Goal: Information Seeking & Learning: Compare options

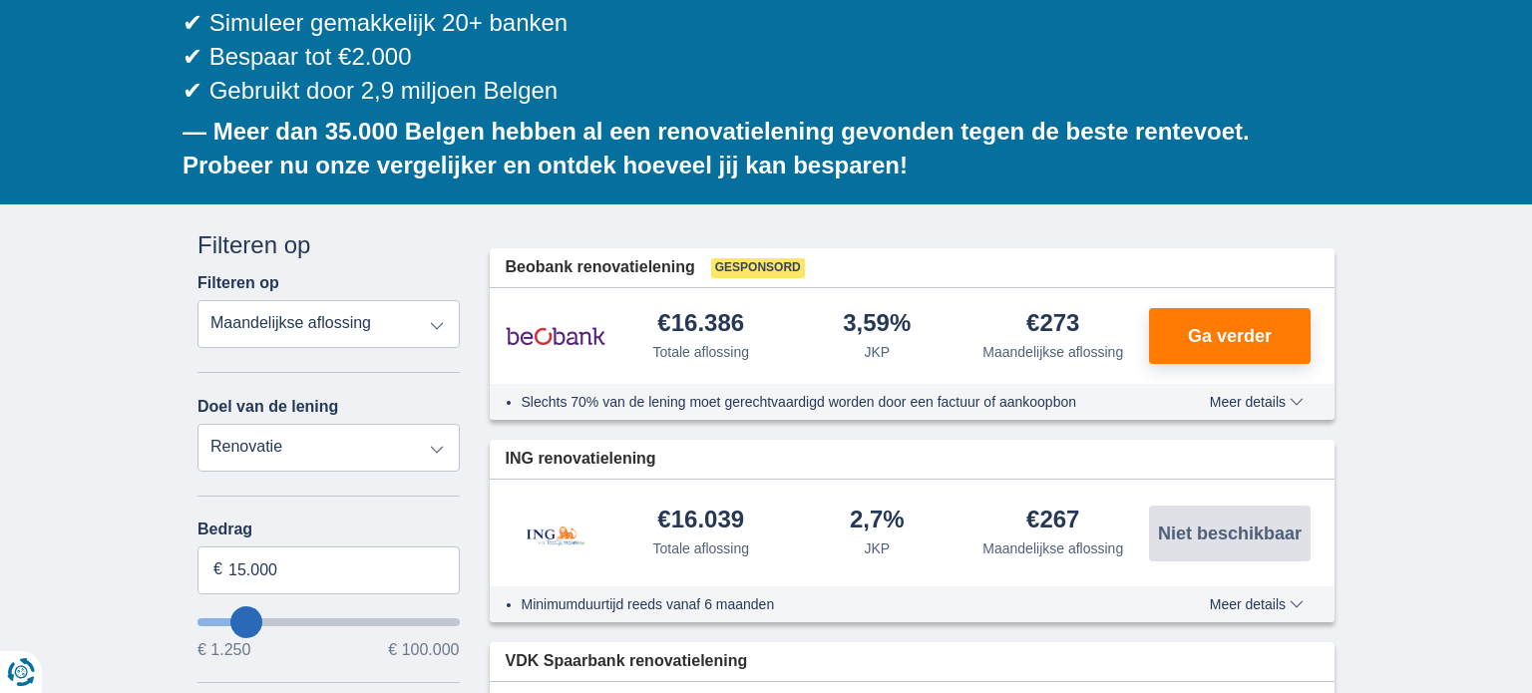
scroll to position [390, 0]
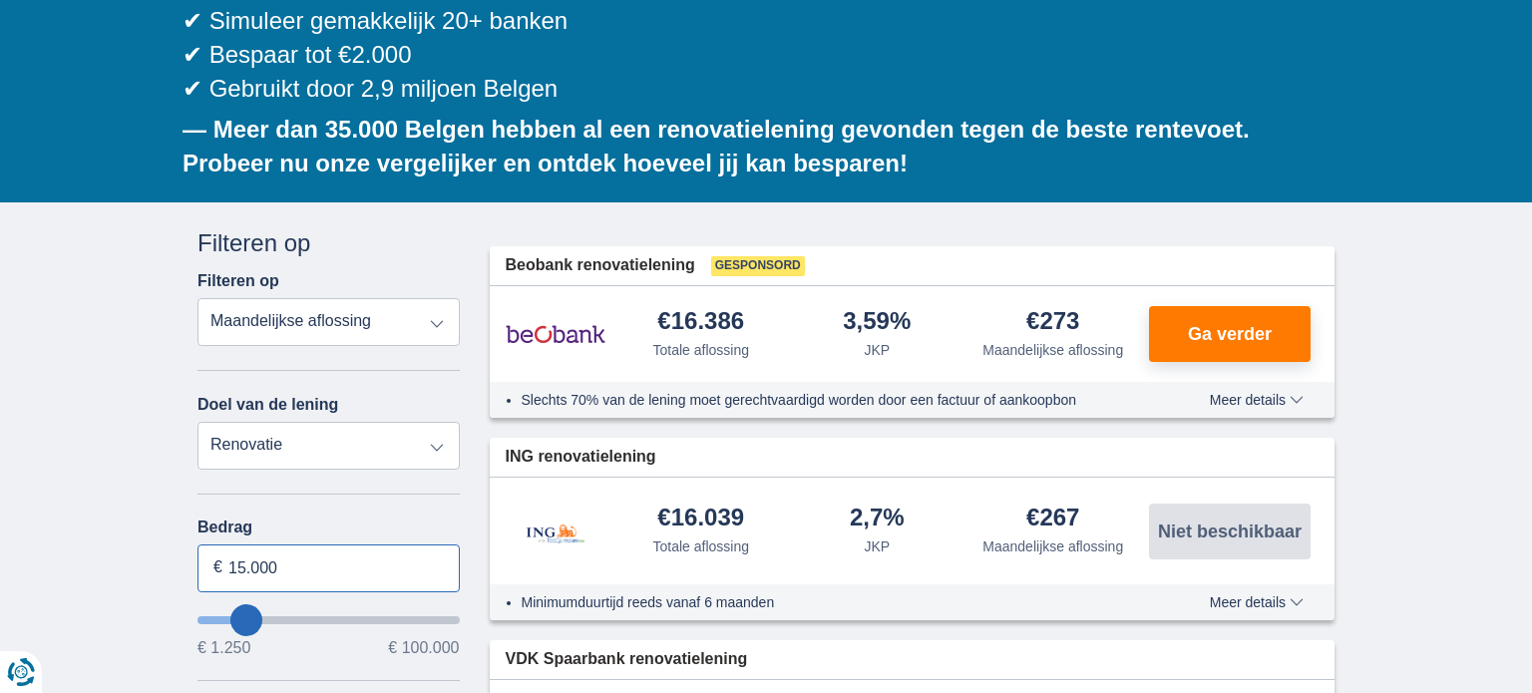
click at [337, 545] on input "15.000" at bounding box center [329, 569] width 262 height 48
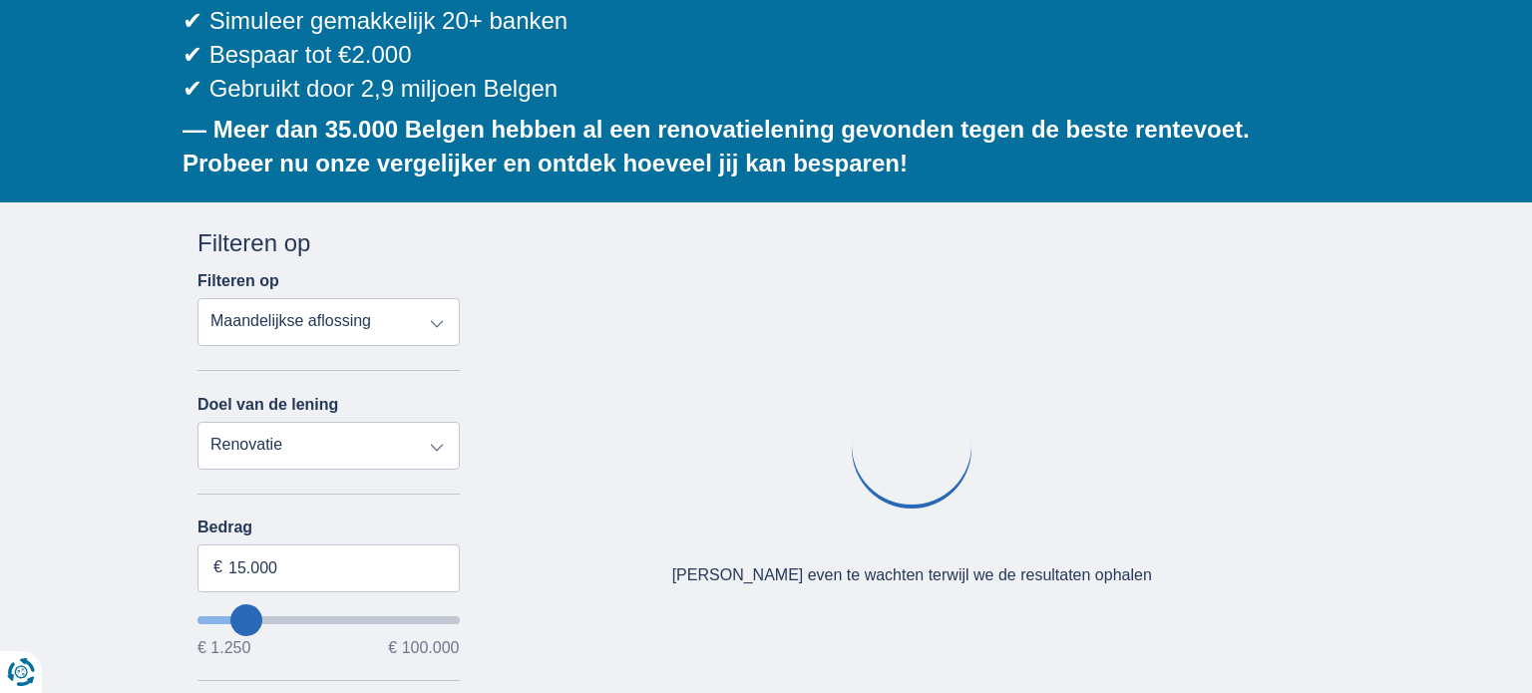
type input "27250"
type input "27.250"
select select "120"
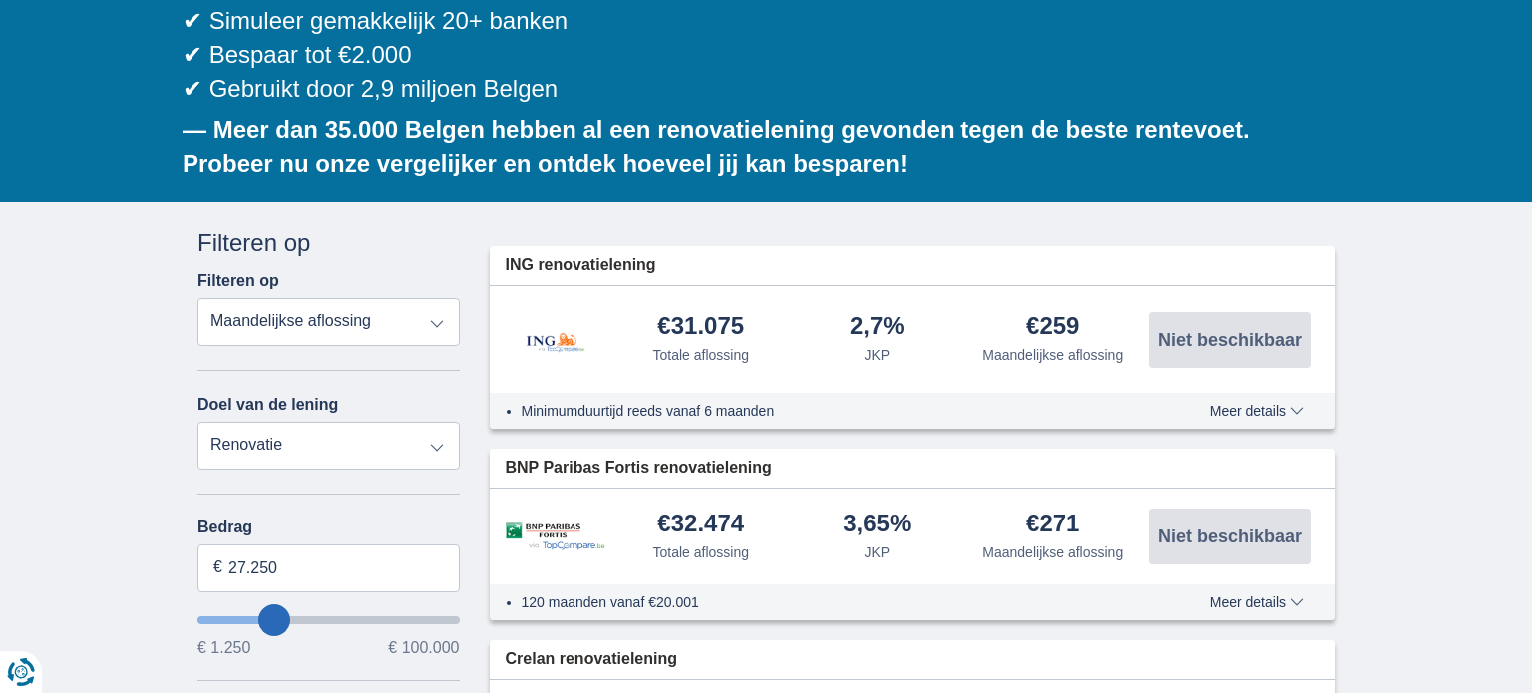
type input "28.250"
type input "29250"
click at [310, 545] on input "29.250" at bounding box center [329, 569] width 262 height 48
type input "2"
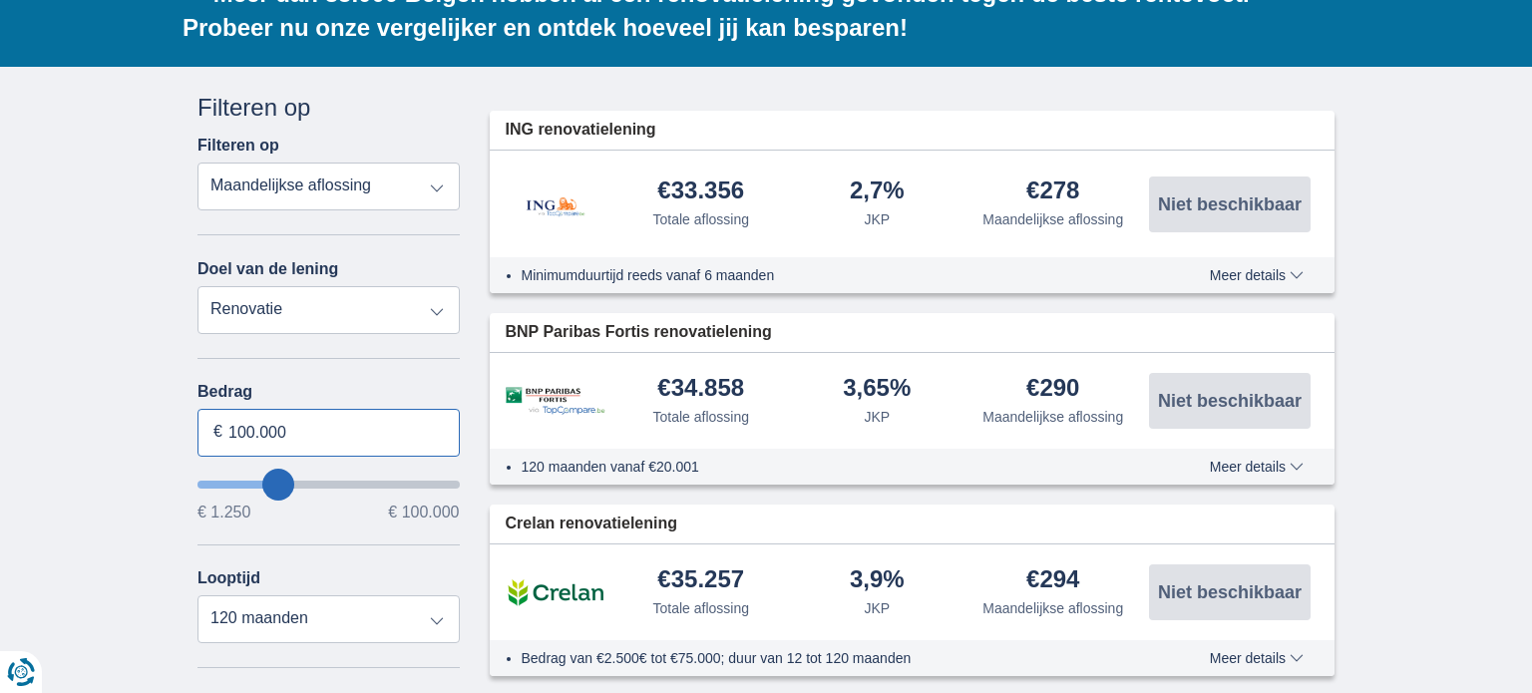
scroll to position [527, 0]
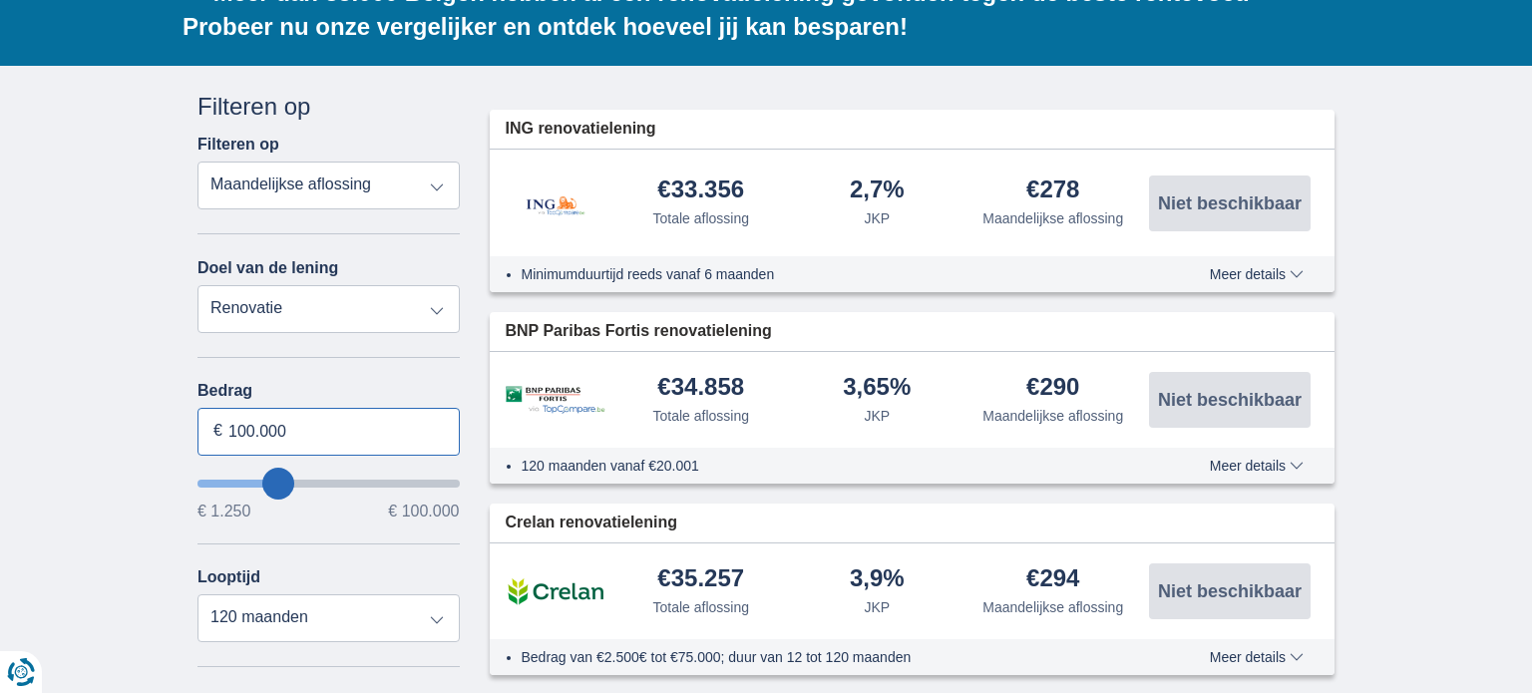
type input "100.000"
click at [310, 595] on select "12 maanden 18 maanden 24 maanden 30 maanden 36 maanden 42 maanden 48 maanden 60…" at bounding box center [329, 619] width 262 height 48
type input "99250"
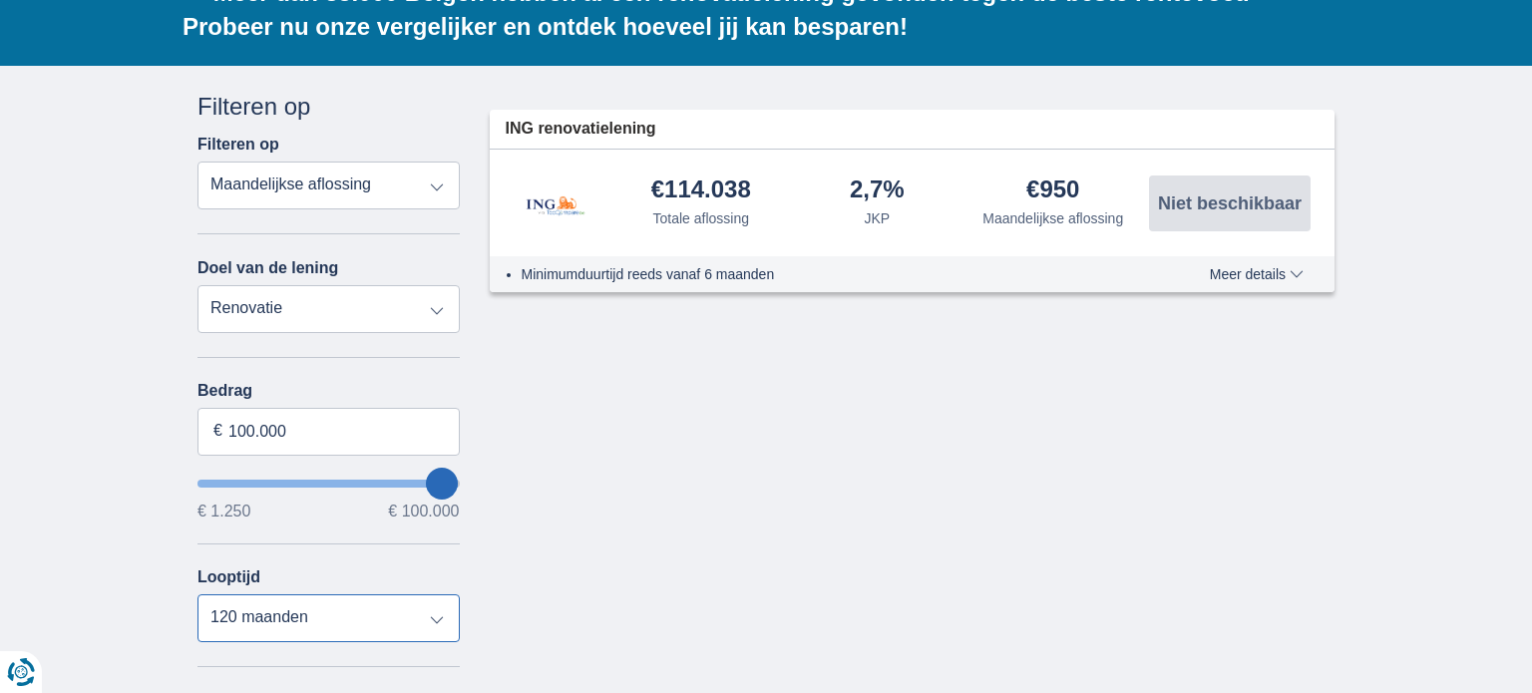
click at [198, 595] on select "12 maanden 18 maanden 24 maanden 30 maanden 36 maanden 42 maanden 48 maanden 60…" at bounding box center [329, 619] width 262 height 48
type input "52.250"
type input "52250"
click at [332, 480] on input "wantToBorrow" at bounding box center [329, 484] width 262 height 8
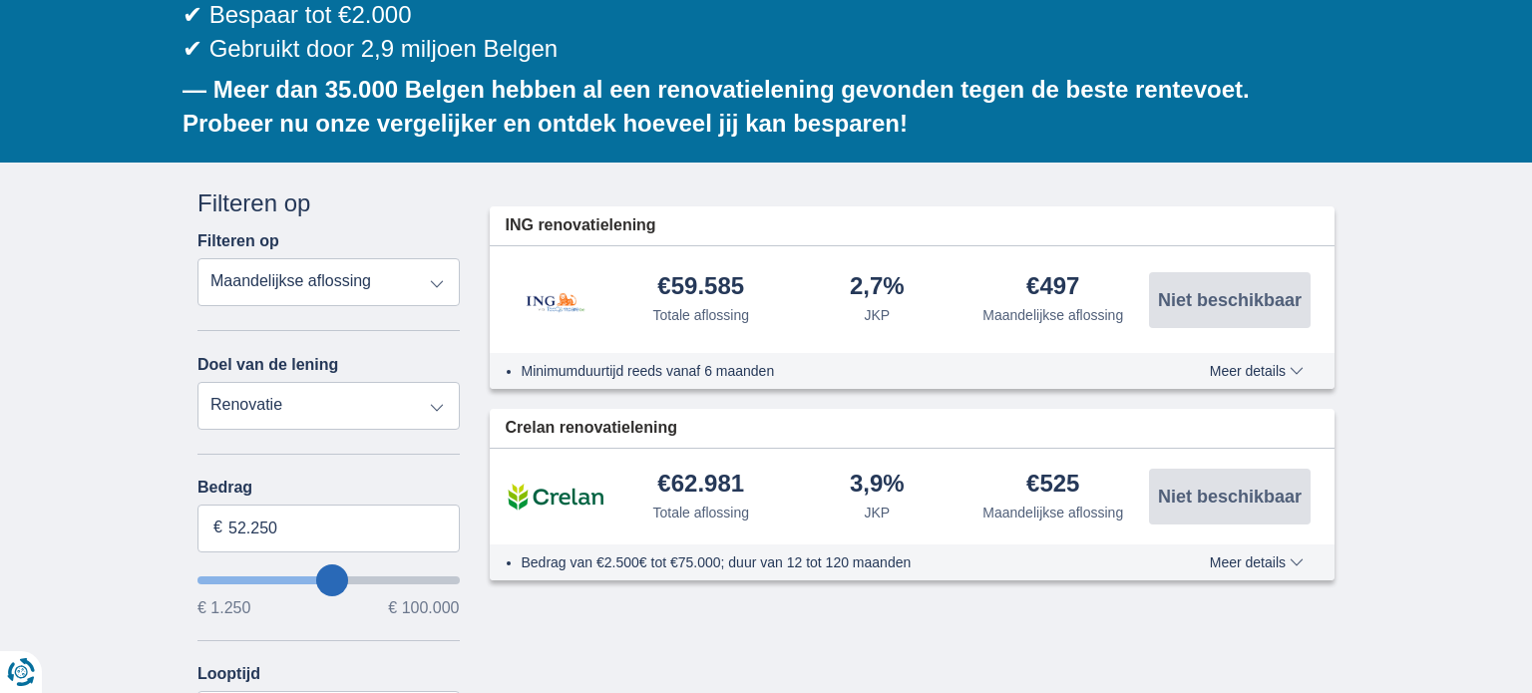
scroll to position [431, 0]
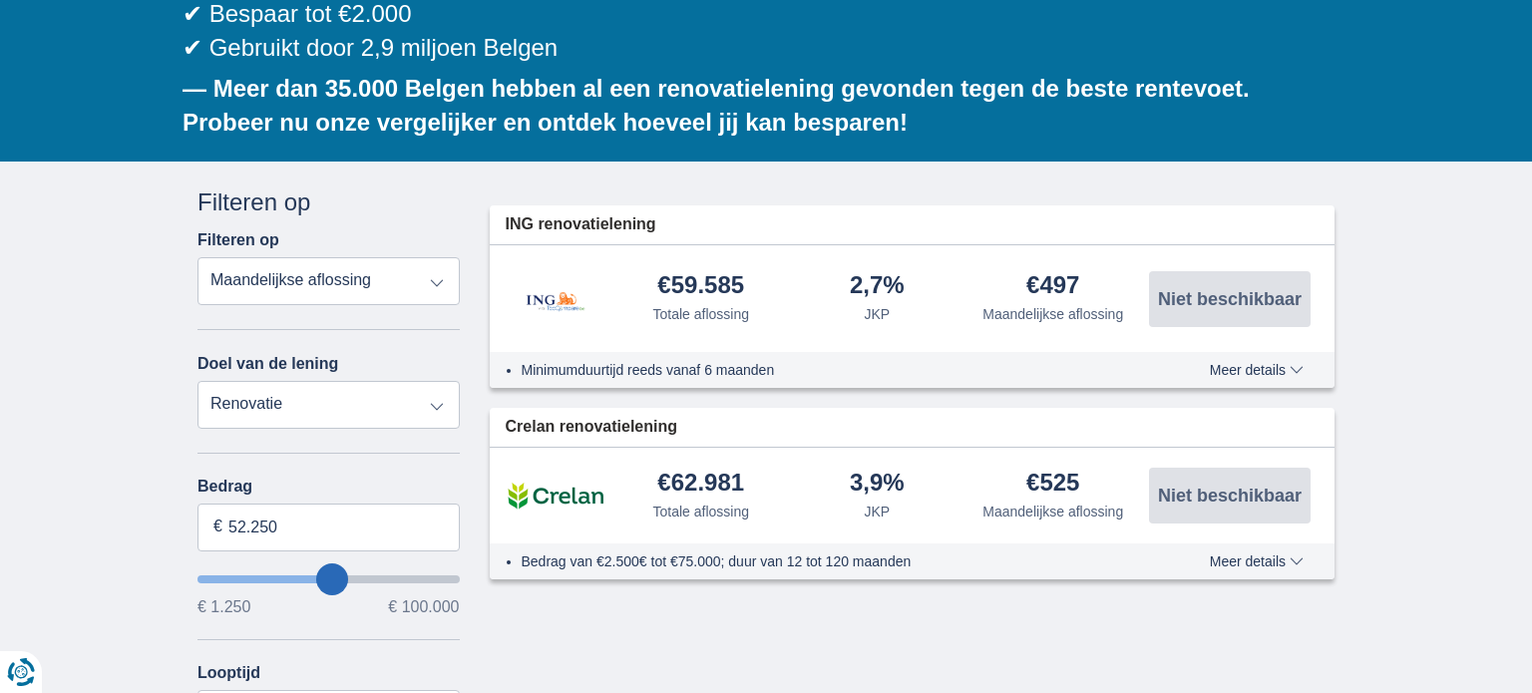
type input "43.250"
type input "43250"
click at [309, 576] on input "wantToBorrow" at bounding box center [329, 580] width 262 height 8
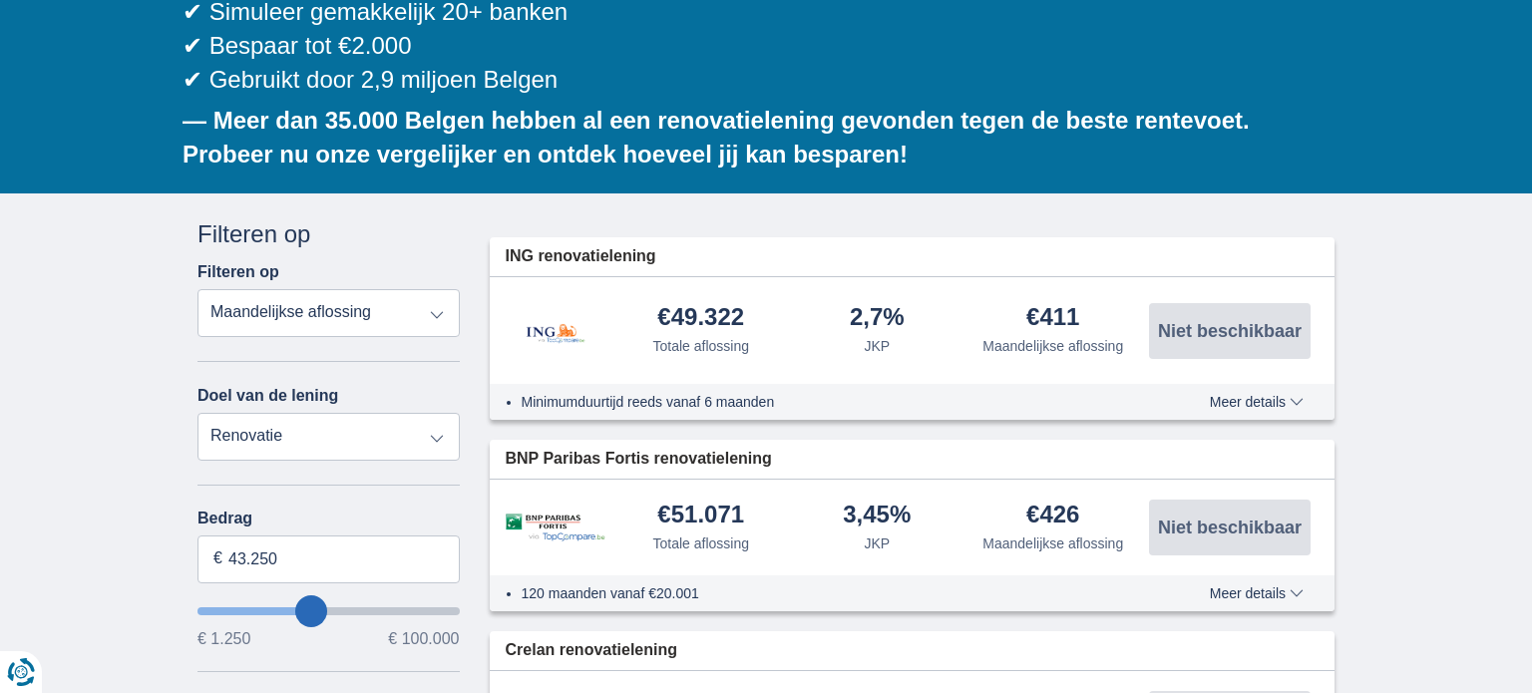
scroll to position [401, 0]
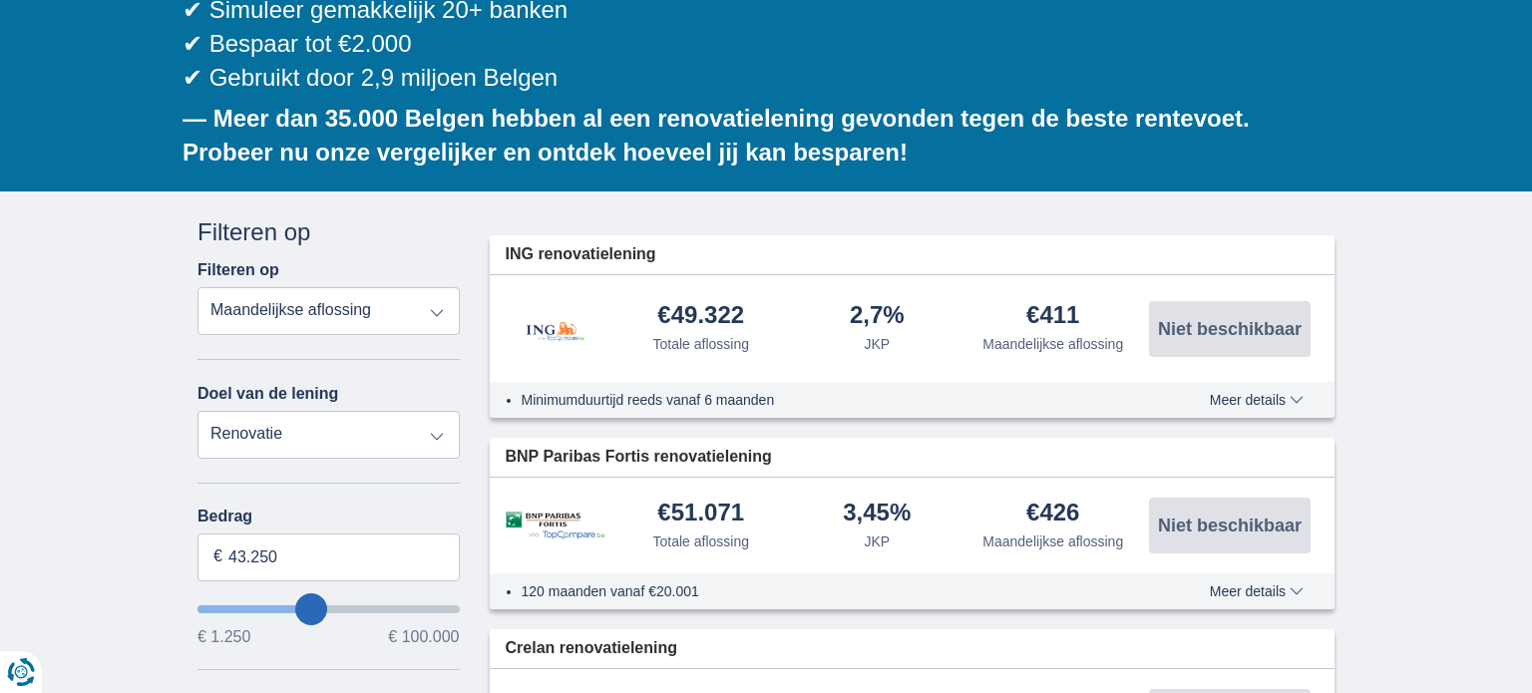
type input "51.250"
type input "51250"
click at [330, 606] on input "wantToBorrow" at bounding box center [329, 610] width 262 height 8
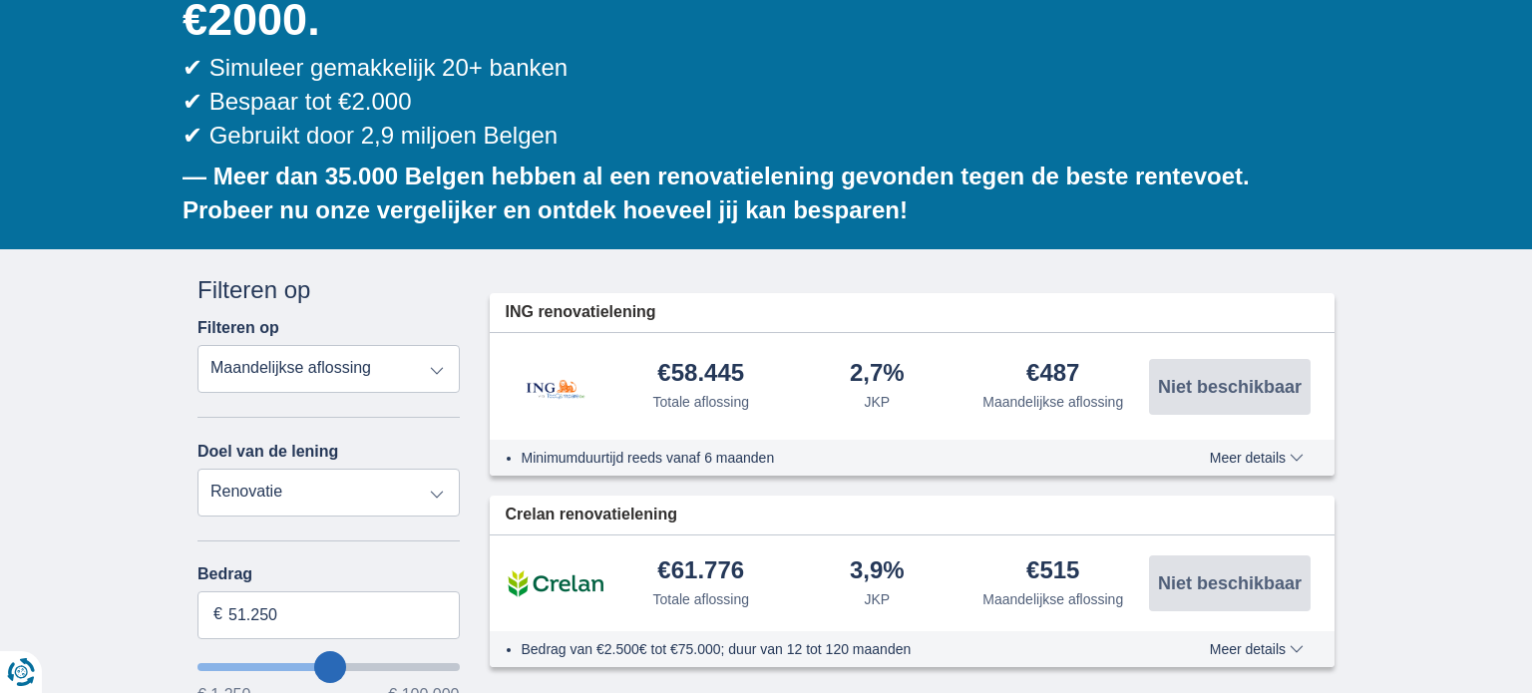
scroll to position [344, 0]
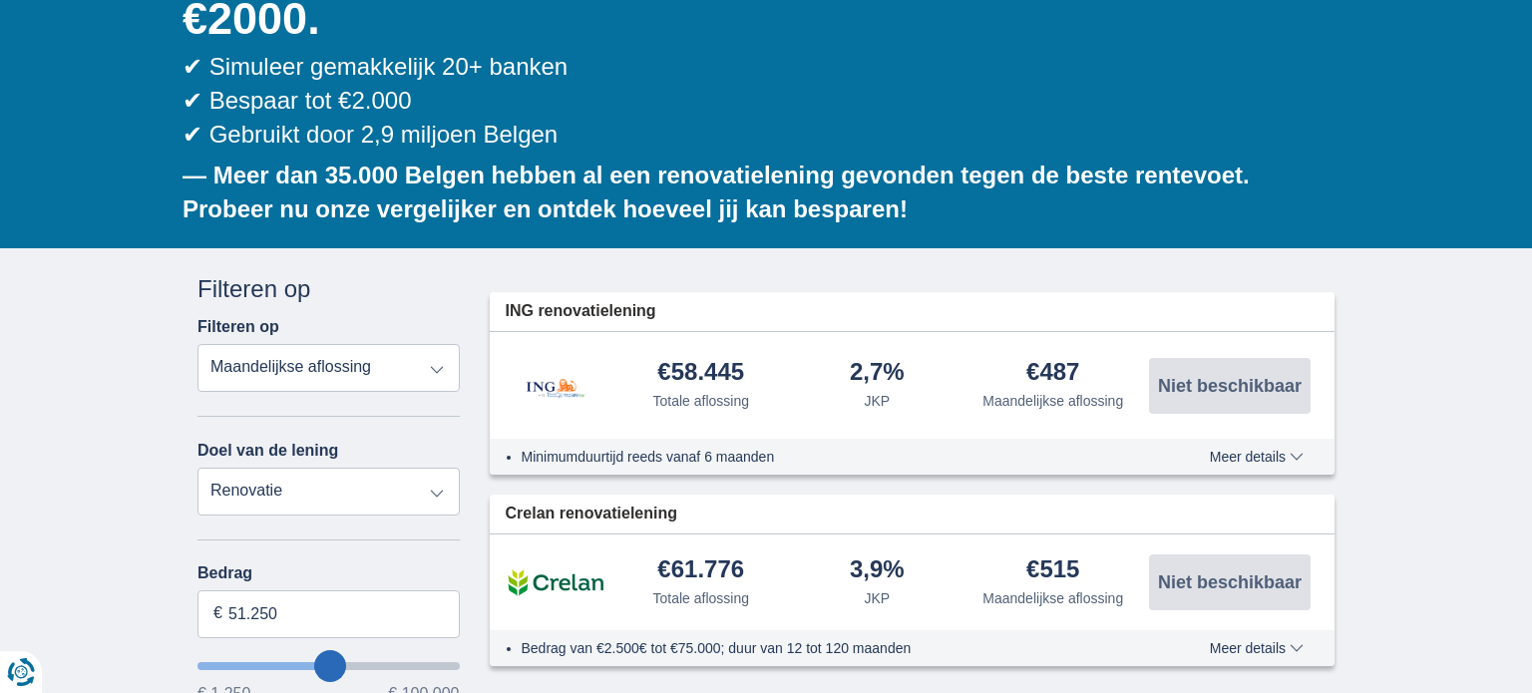
type input "48.250"
type input "48250"
type input "47.250"
type input "47250"
type input "46.250"
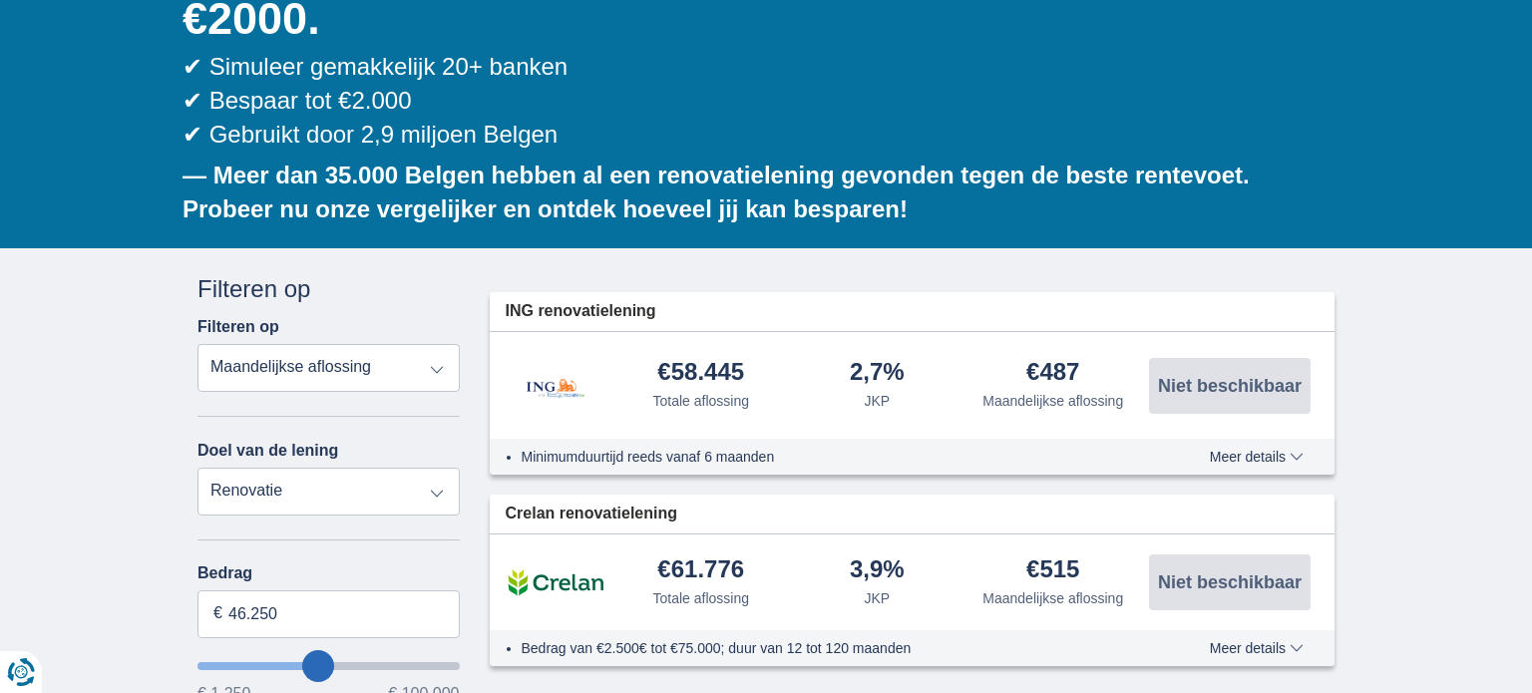
type input "46250"
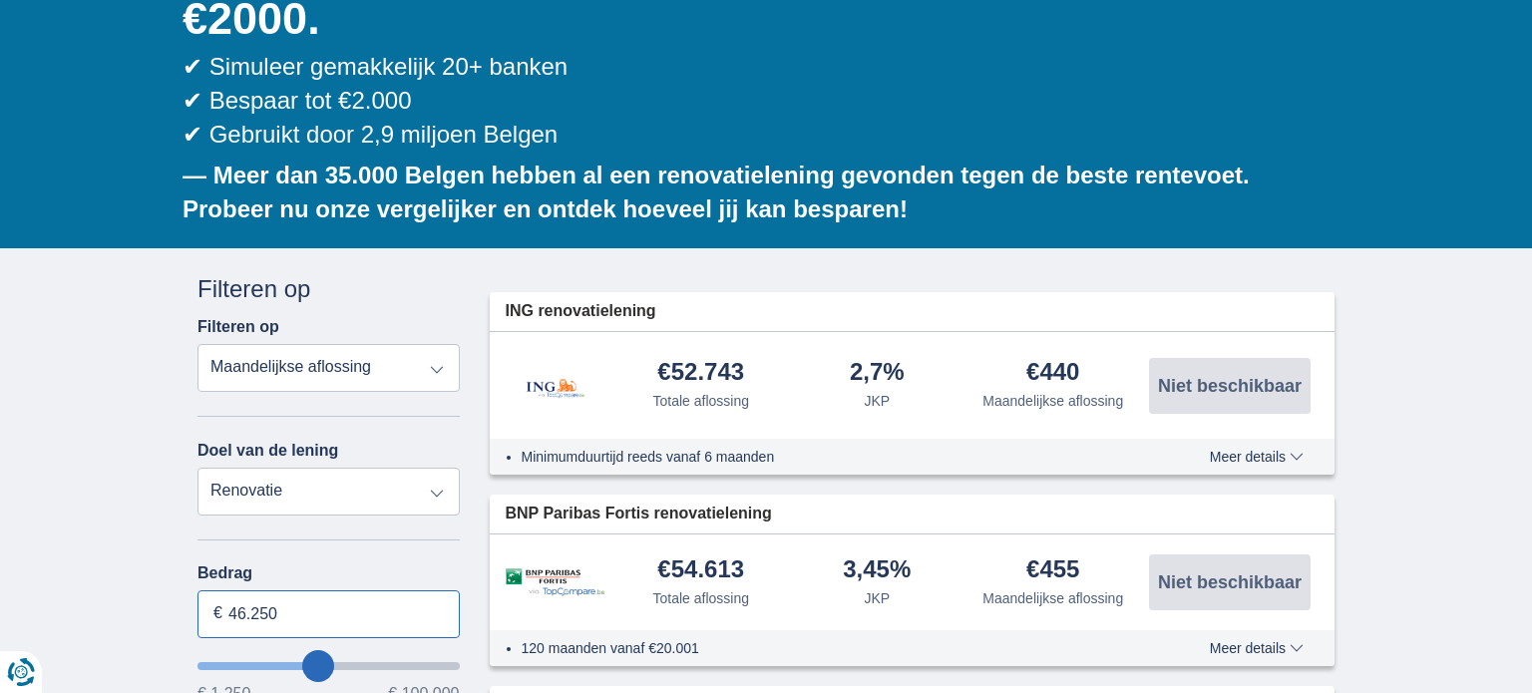
click at [307, 591] on input "46.250" at bounding box center [329, 615] width 262 height 48
type input "4"
type input "75.000"
click at [249, 468] on select "Persoonlijke lening Auto Moto / fiets Mobilhome / caravan Renovatie Energie Sch…" at bounding box center [329, 492] width 262 height 48
type input "75250"
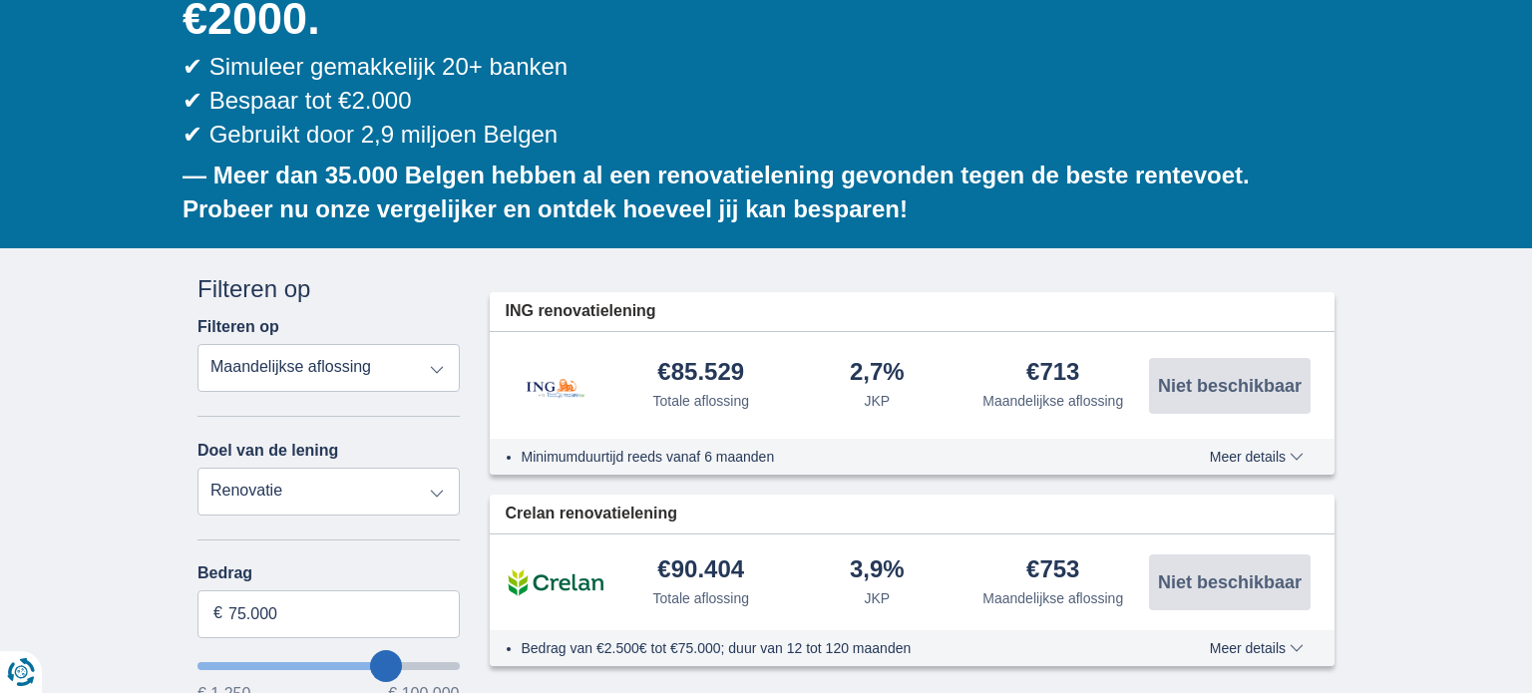
click at [198, 468] on select "Persoonlijke lening Auto Moto / fiets Mobilhome / caravan Renovatie Energie Sch…" at bounding box center [329, 492] width 262 height 48
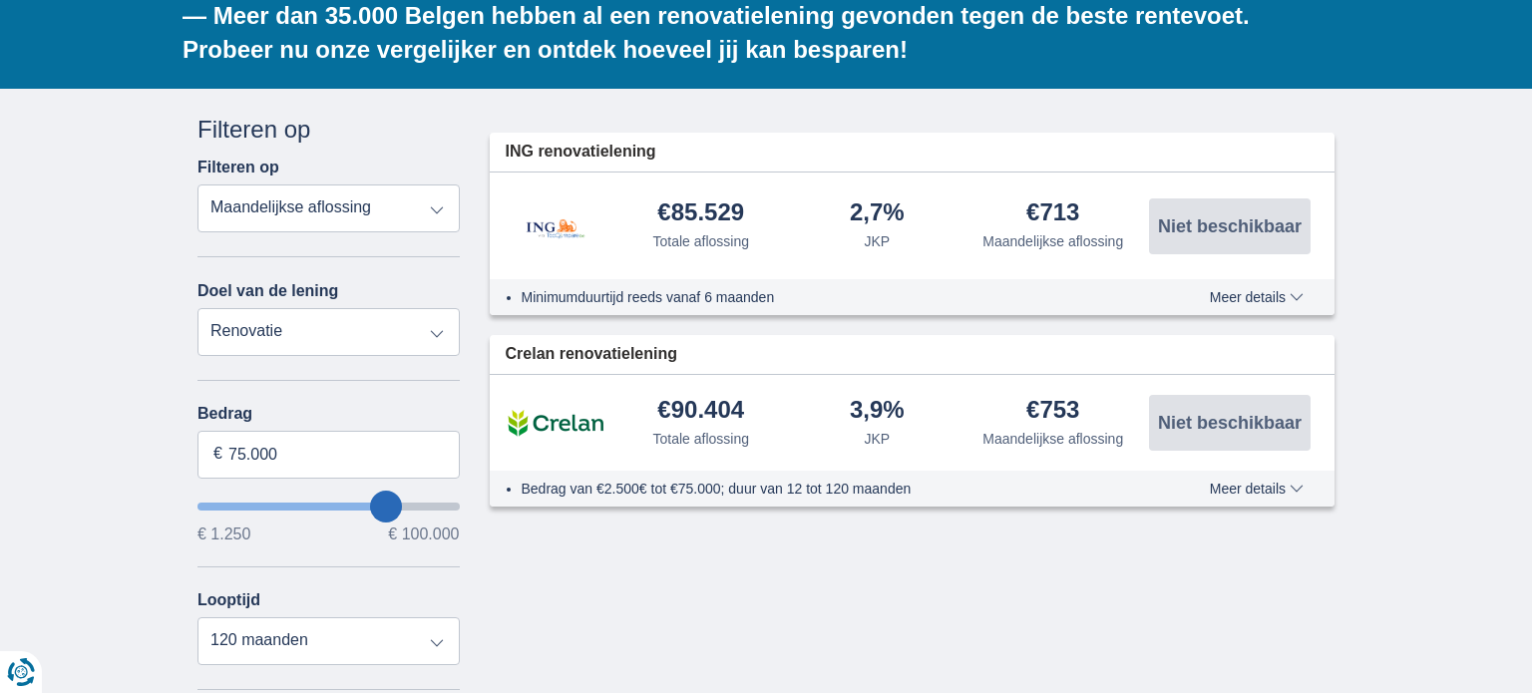
scroll to position [507, 0]
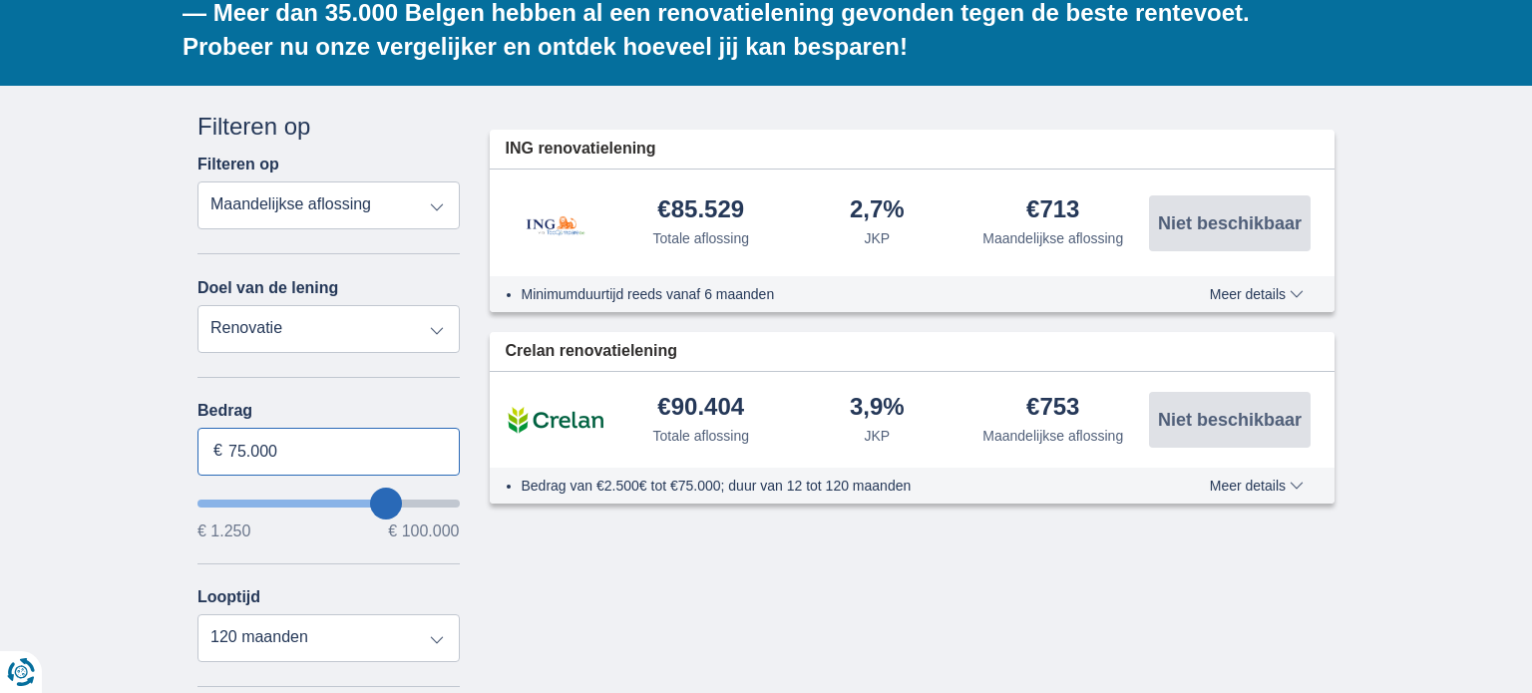
click at [264, 428] on input "75.000" at bounding box center [329, 452] width 262 height 48
type input "50.000"
click at [23, 401] on div "× widget.non-eligible-application.title widget.non-eligible-application.text no…" at bounding box center [766, 596] width 1532 height 1021
type input "50250"
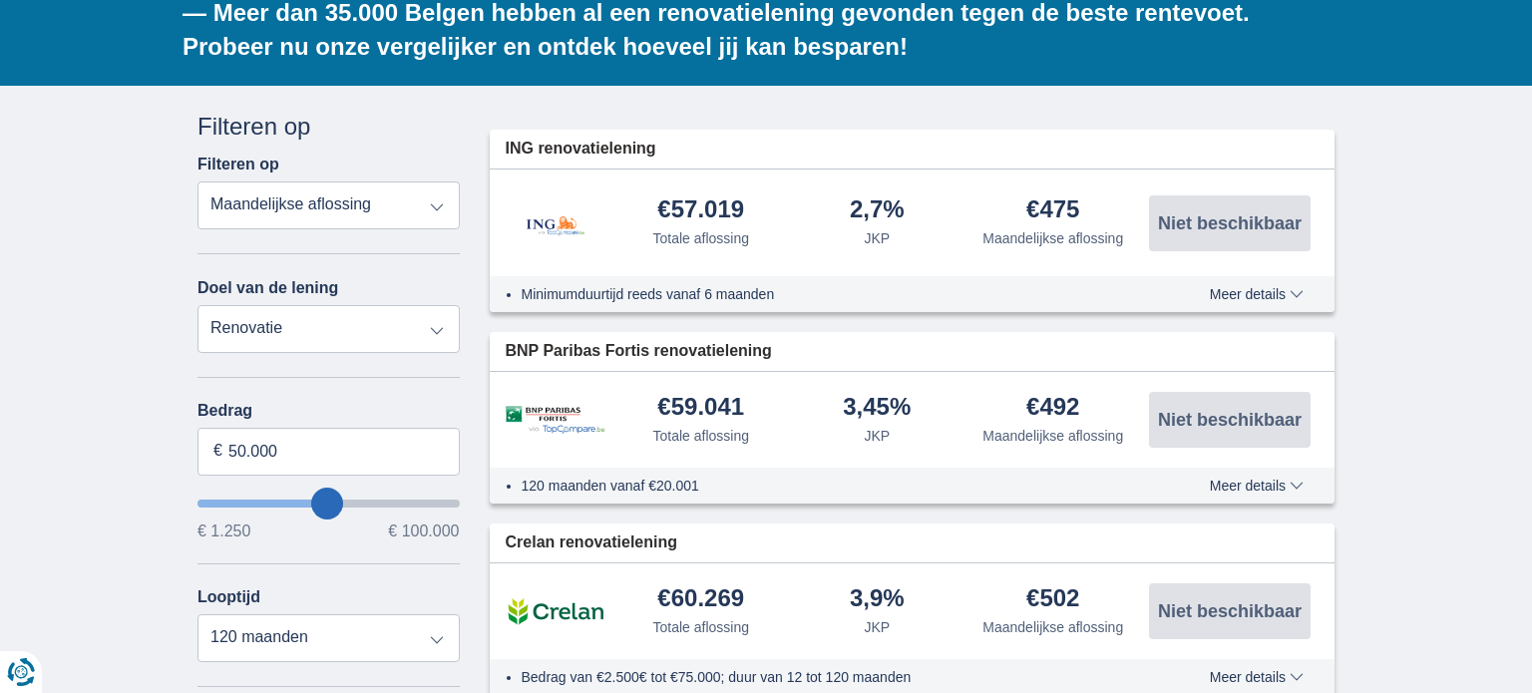
type input "59.250"
type input "59250"
click at [349, 500] on input "wantToBorrow" at bounding box center [329, 504] width 262 height 8
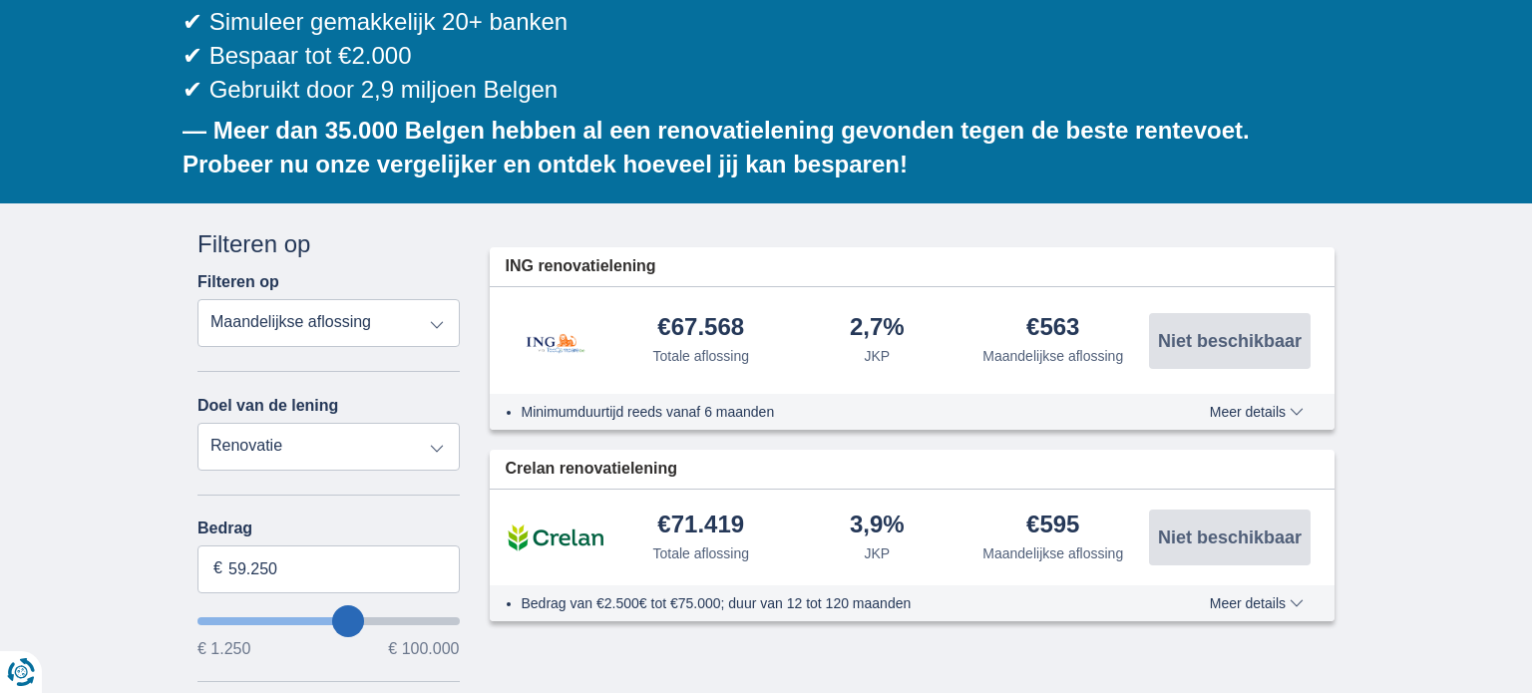
scroll to position [399, 0]
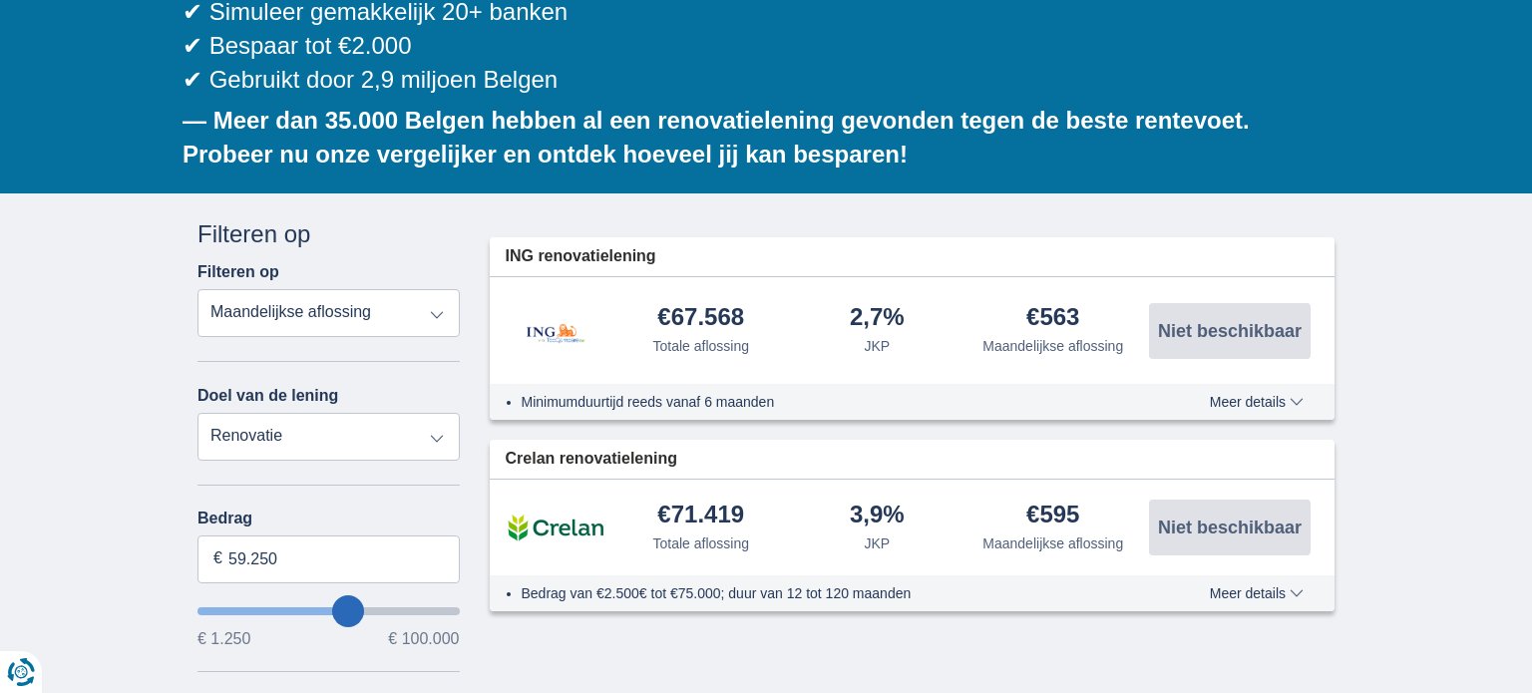
type input "51.250"
type input "51250"
click at [329, 608] on input "wantToBorrow" at bounding box center [329, 612] width 262 height 8
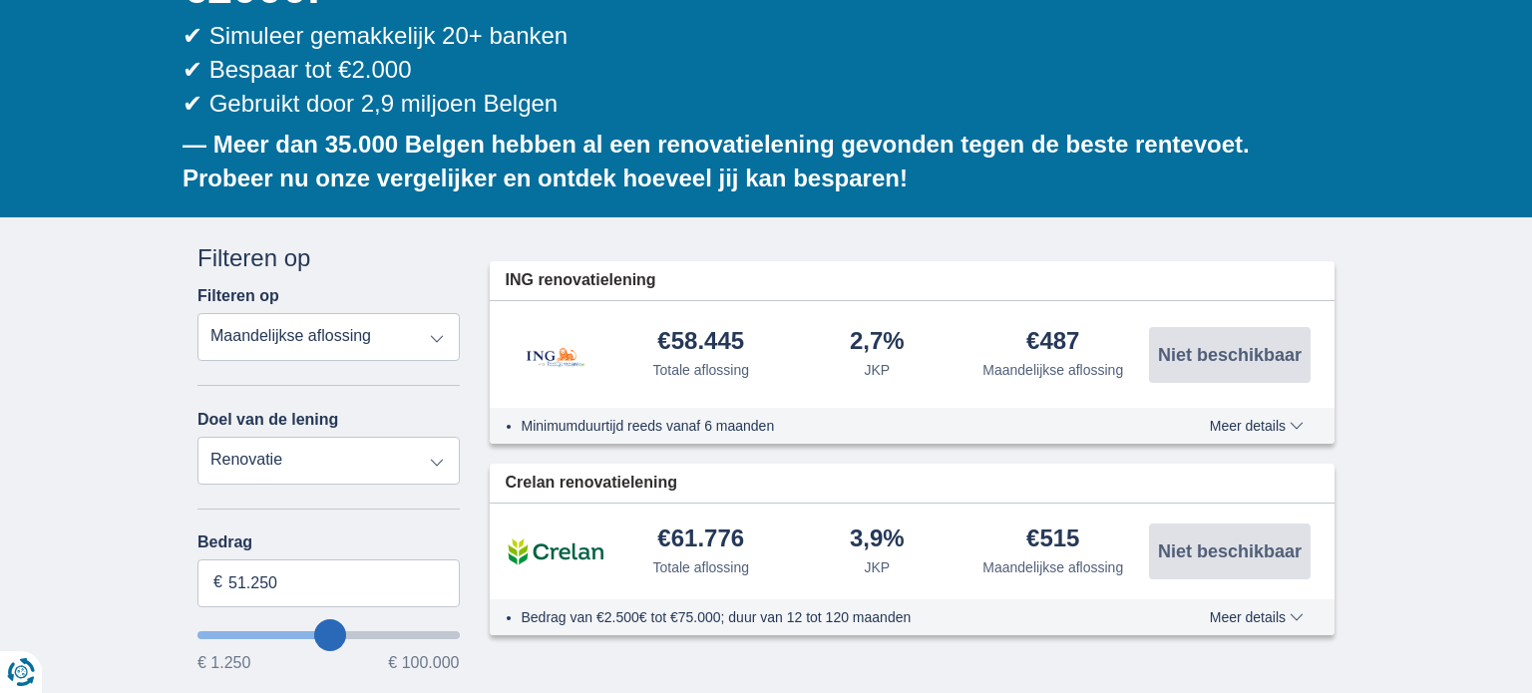
scroll to position [464, 0]
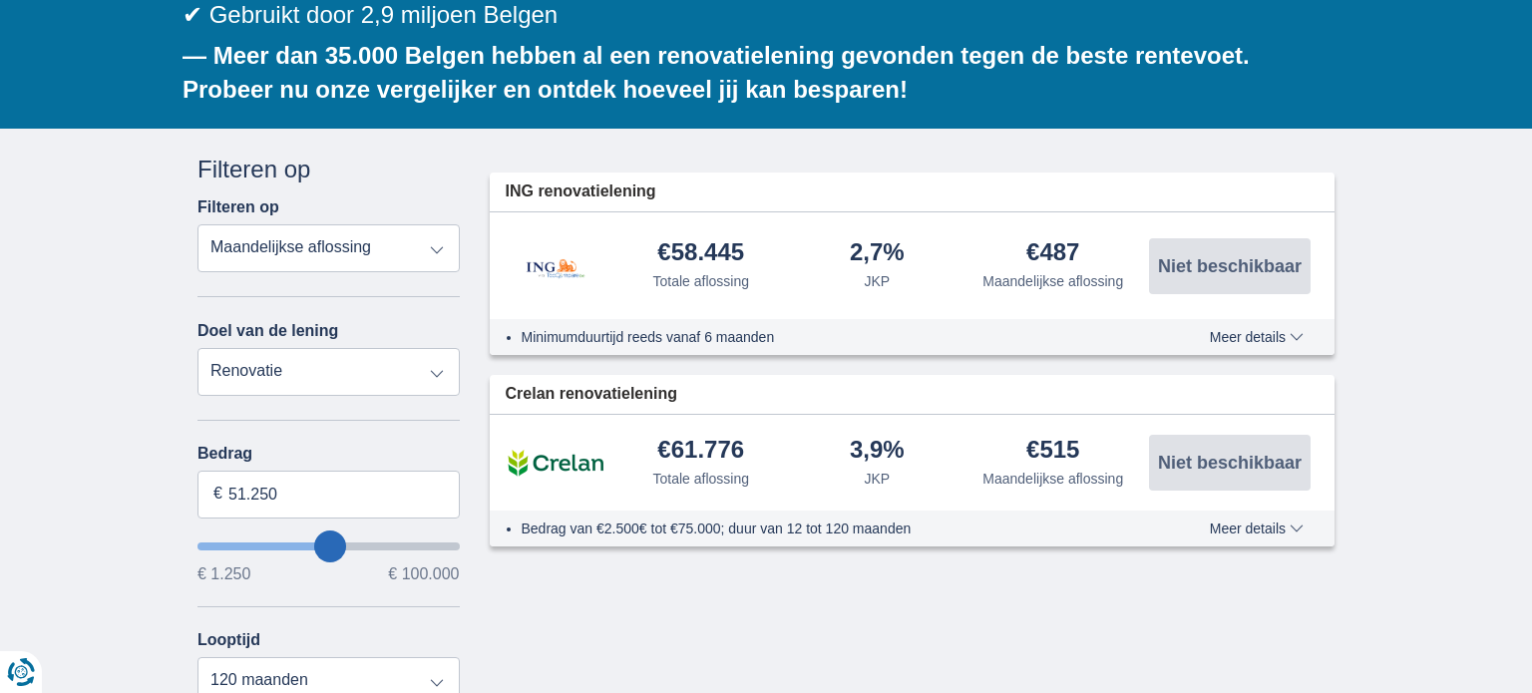
type input "44.250"
type input "44250"
click at [312, 543] on input "wantToBorrow" at bounding box center [329, 547] width 262 height 8
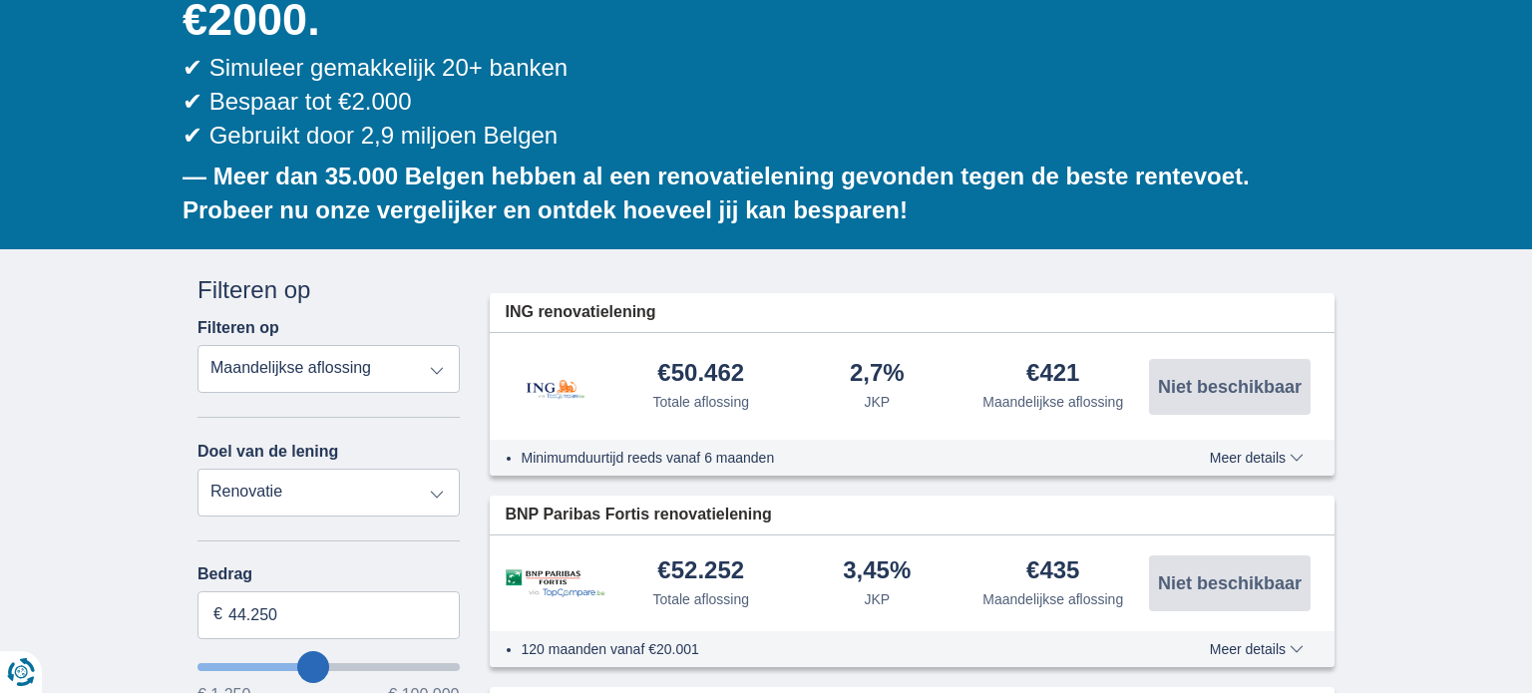
scroll to position [343, 0]
click at [276, 592] on input "44.250" at bounding box center [329, 616] width 262 height 48
type input "5"
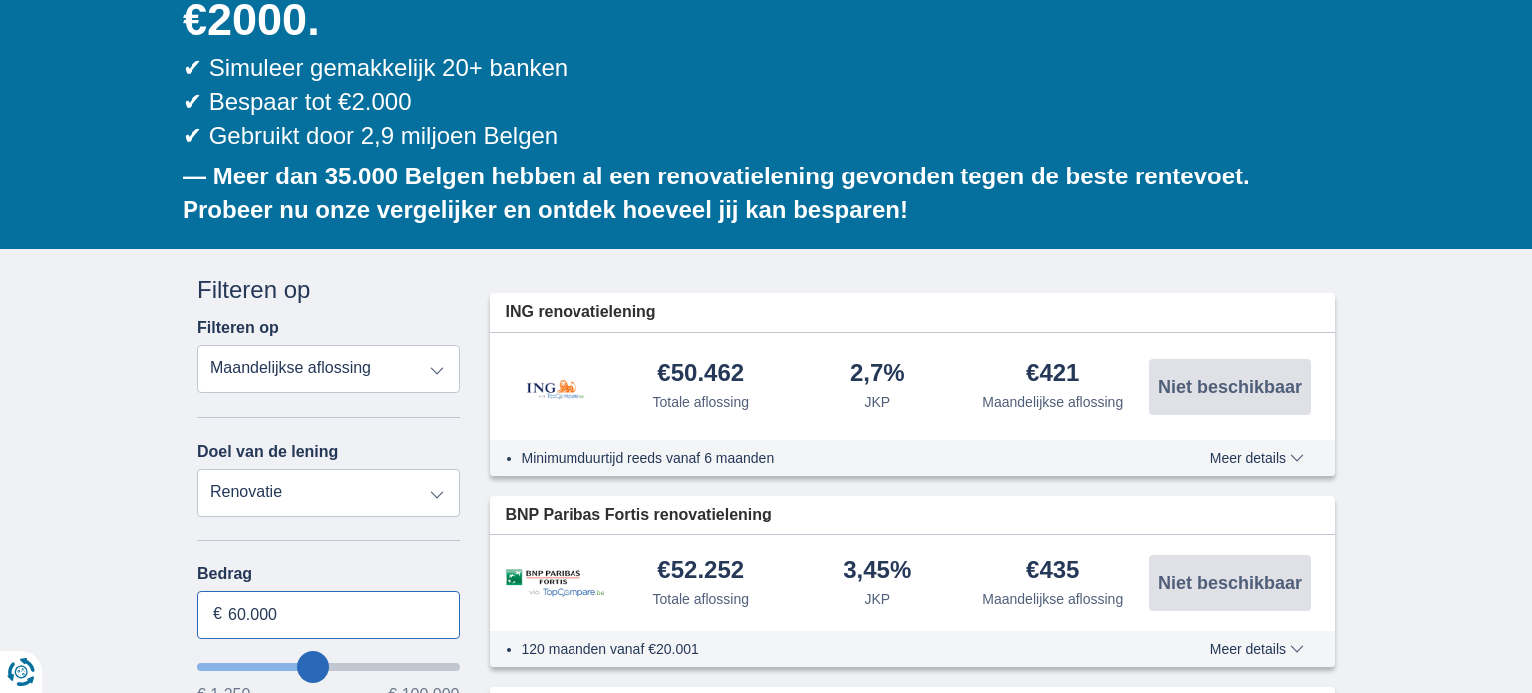
type input "60.000"
type input "60250"
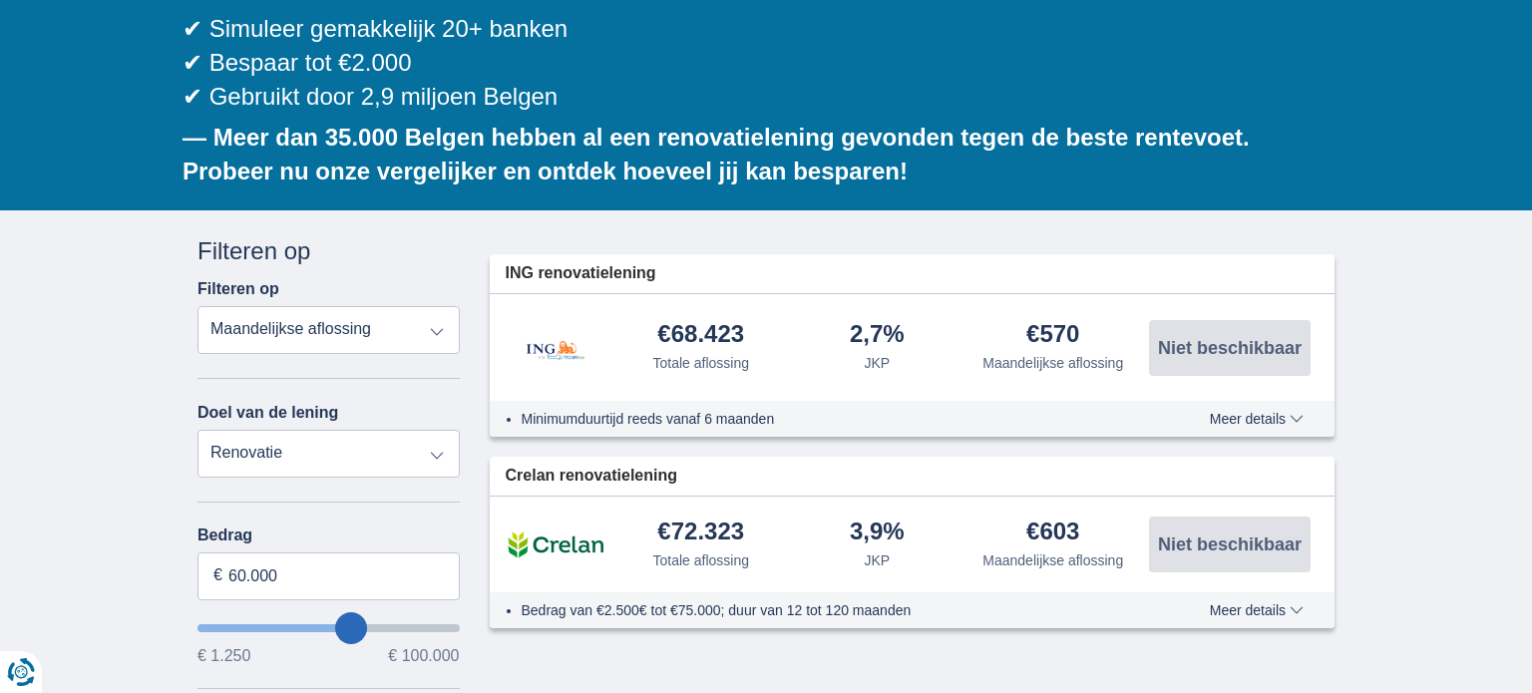
scroll to position [0, 0]
